Goal: Information Seeking & Learning: Find specific fact

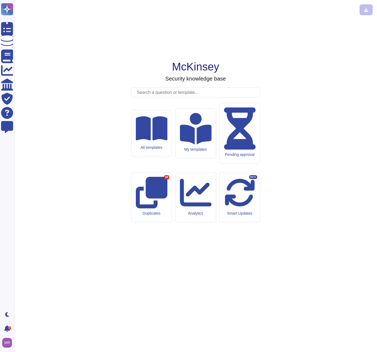
click at [150, 97] on input "text" at bounding box center [197, 93] width 126 height 10
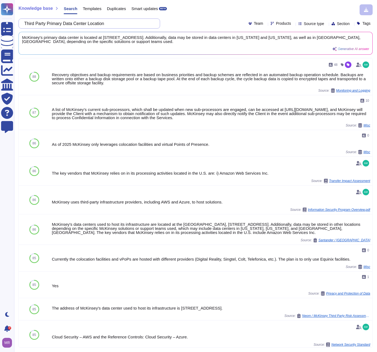
click at [135, 22] on input "Third Party Primary Data Center Location" at bounding box center [88, 24] width 133 height 10
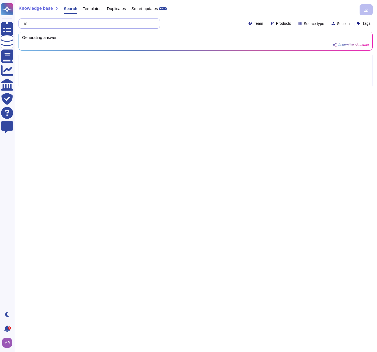
paste input "ISO 22301 Certified ?"
type input "is ISO 22301 Certified ?"
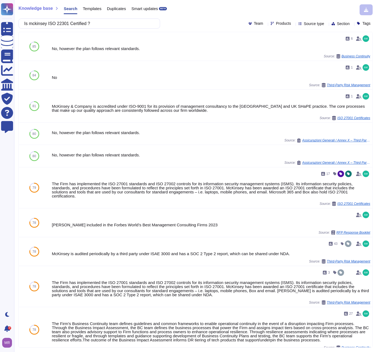
drag, startPoint x: 52, startPoint y: 24, endPoint x: 74, endPoint y: 26, distance: 21.4
click at [74, 25] on input "Is mckinsey ISO 22301 Certified ?" at bounding box center [88, 24] width 133 height 10
type input "Is mckinsey ISO 22301 Certified ?"
click at [359, 48] on button at bounding box center [361, 46] width 9 height 7
